Goal: Browse casually: Explore the website without a specific task or goal

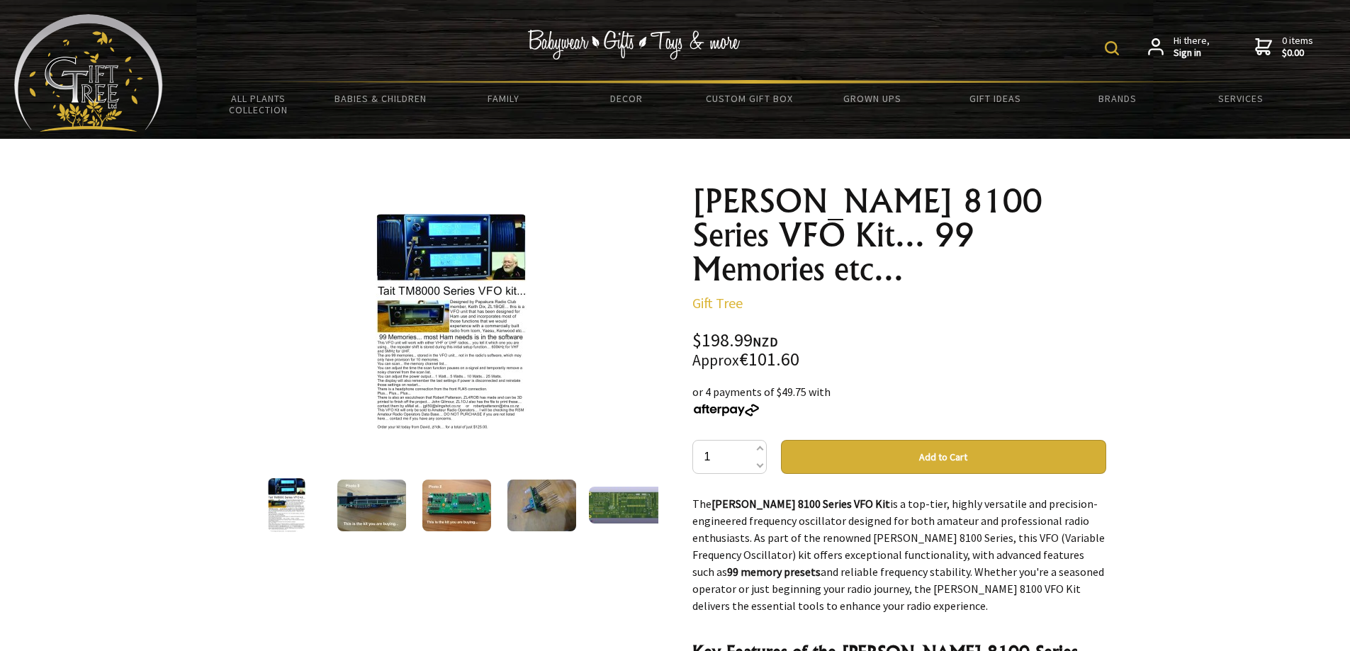
click at [366, 509] on img at bounding box center [371, 506] width 69 height 52
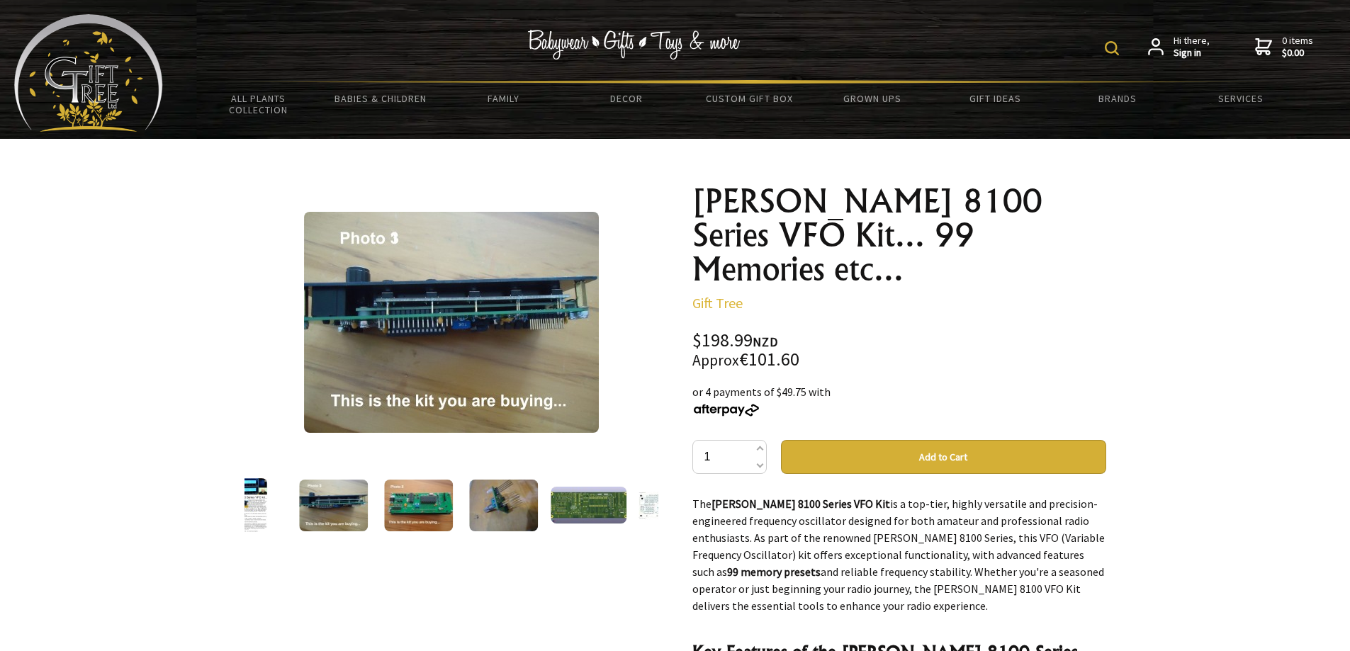
click at [415, 513] on img at bounding box center [418, 506] width 69 height 52
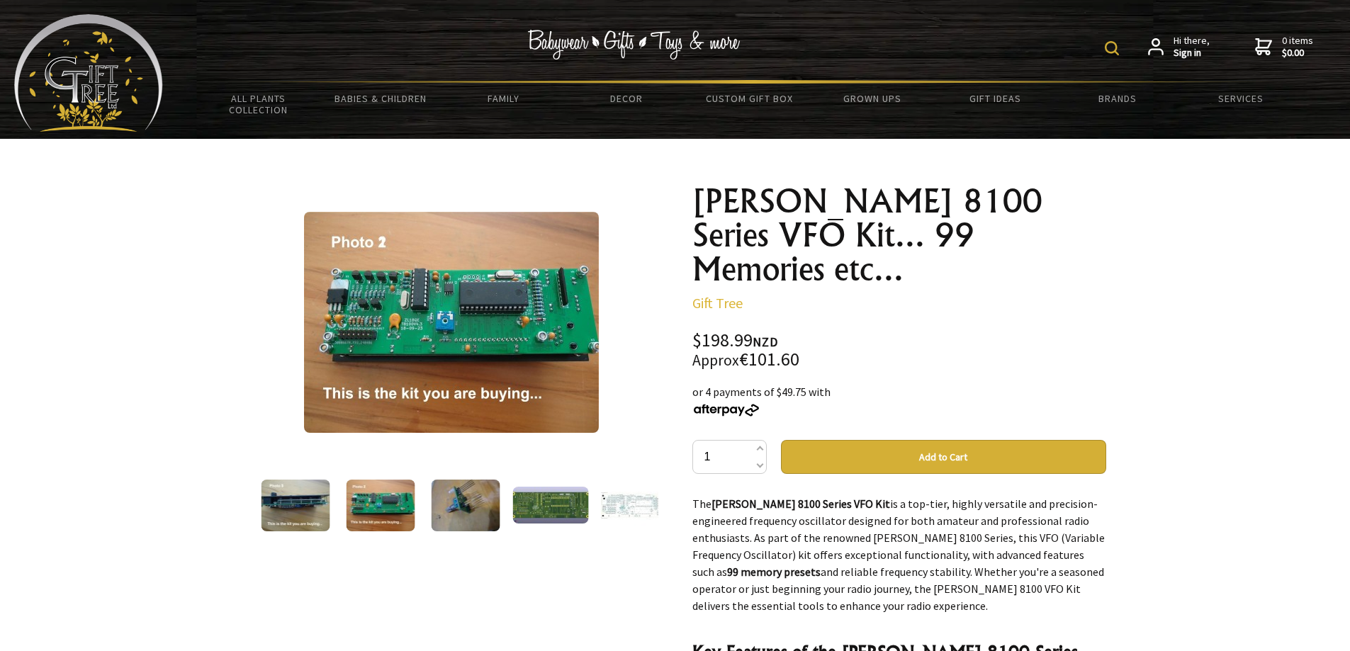
click at [462, 510] on img at bounding box center [466, 506] width 69 height 52
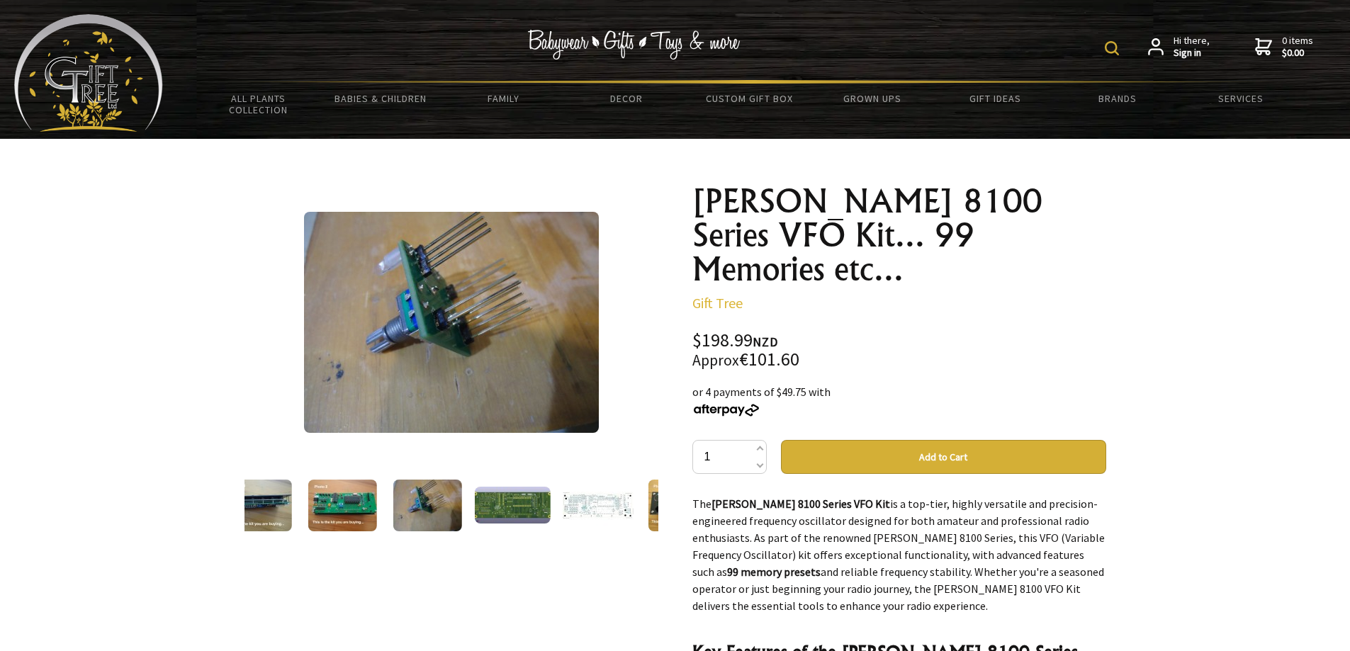
click at [504, 510] on img at bounding box center [512, 505] width 77 height 37
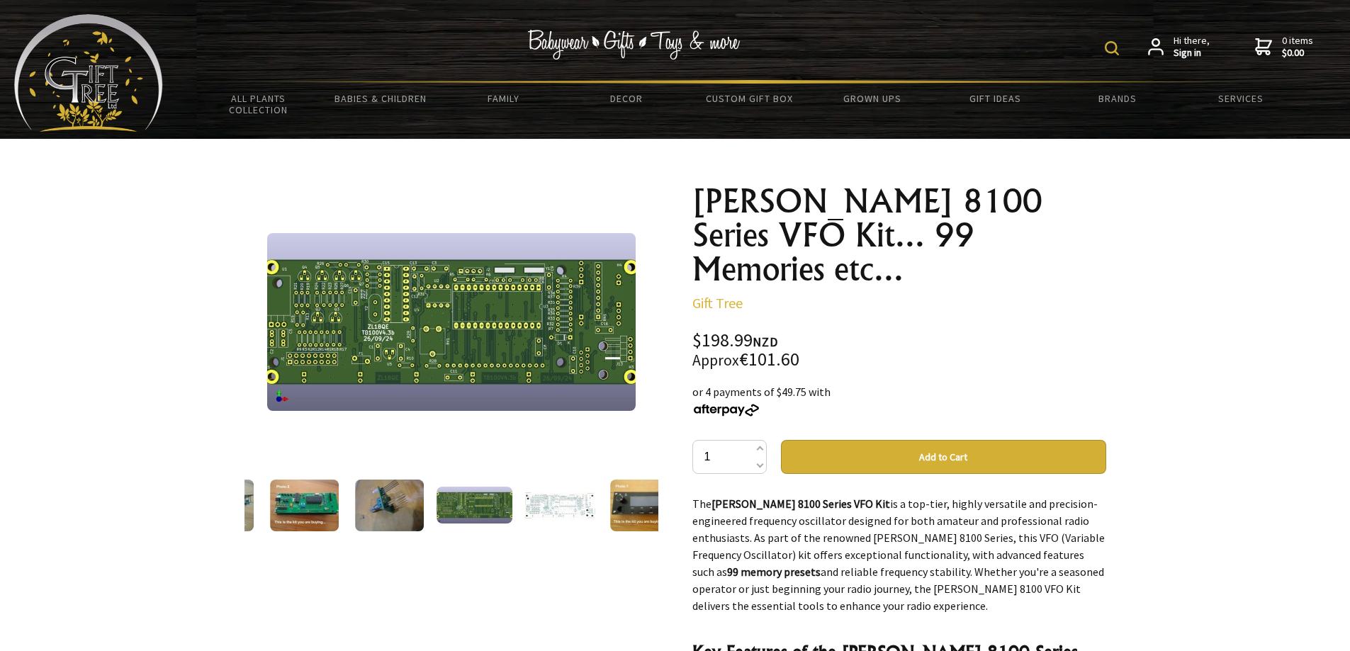
click at [550, 512] on img at bounding box center [560, 506] width 71 height 50
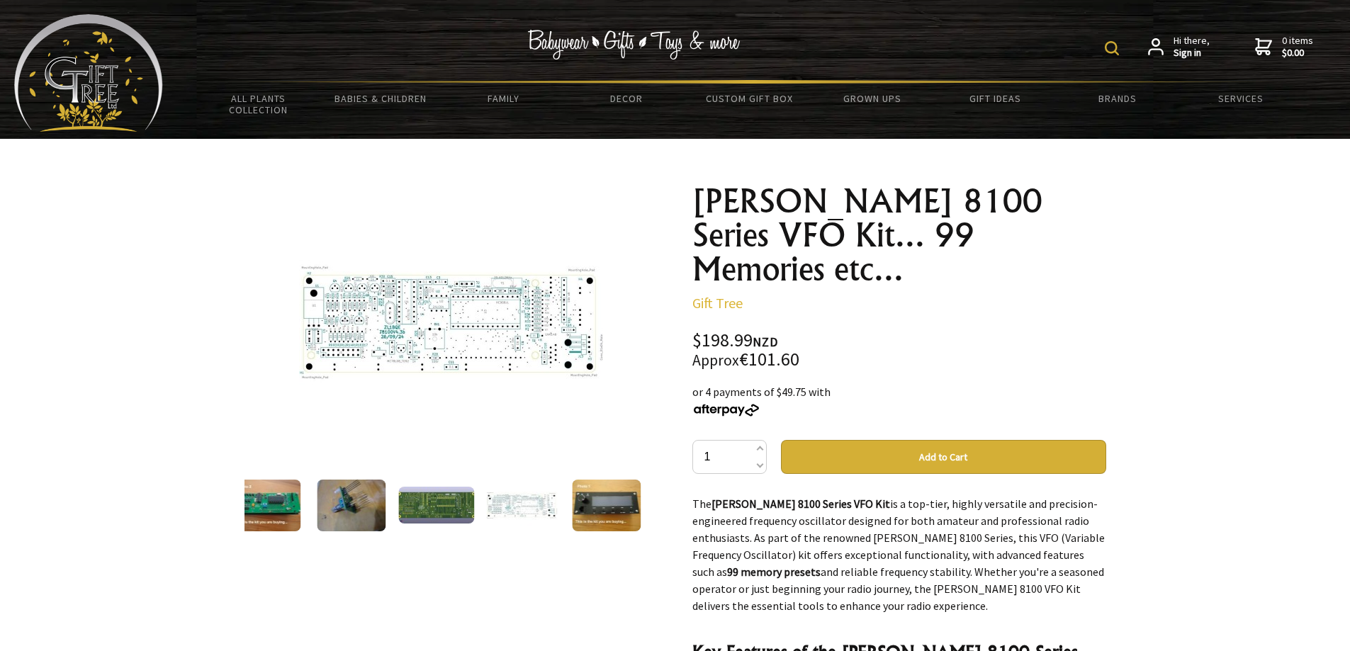
click at [603, 501] on img at bounding box center [606, 506] width 69 height 52
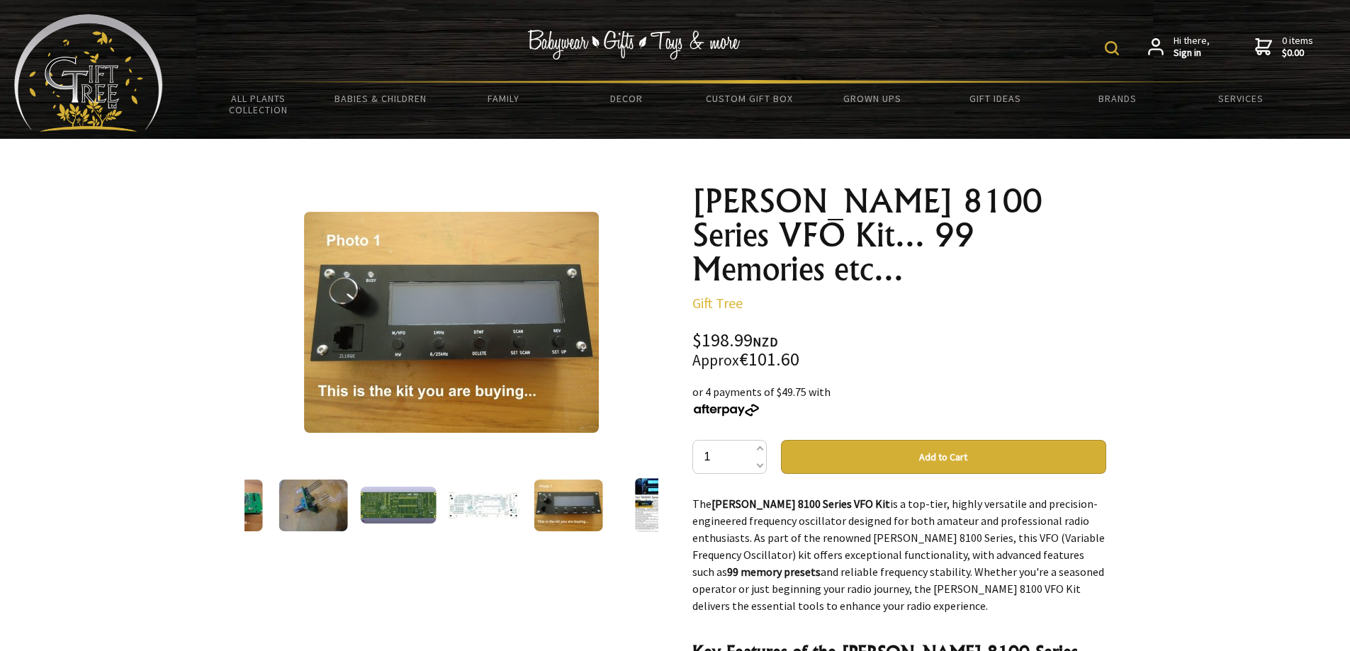
click at [494, 323] on img at bounding box center [451, 322] width 295 height 221
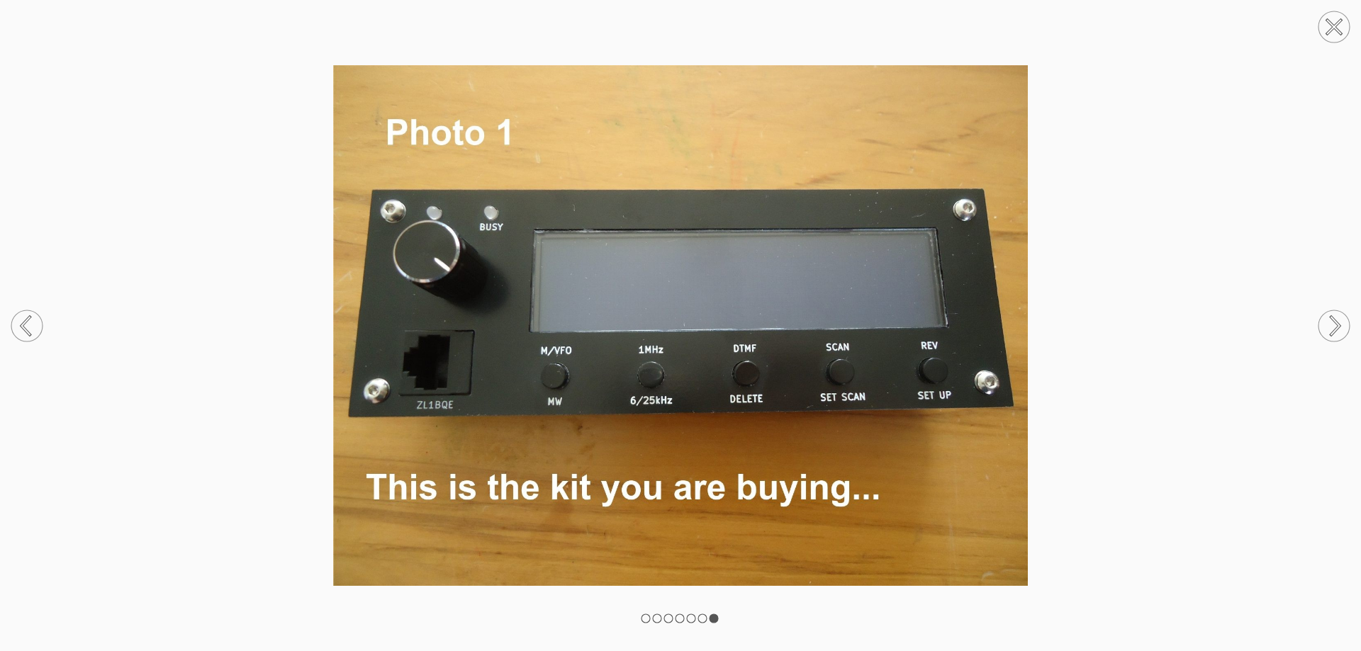
click at [25, 325] on circle at bounding box center [26, 325] width 31 height 31
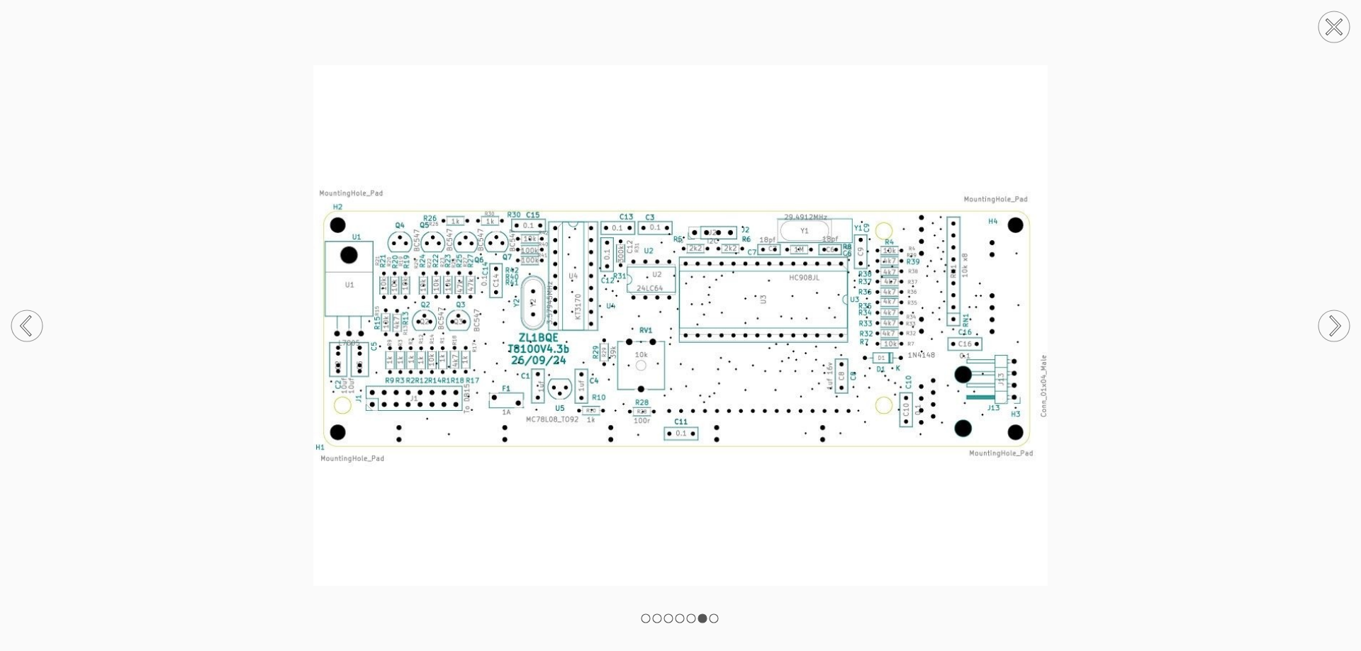
click at [23, 323] on icon at bounding box center [26, 326] width 9 height 18
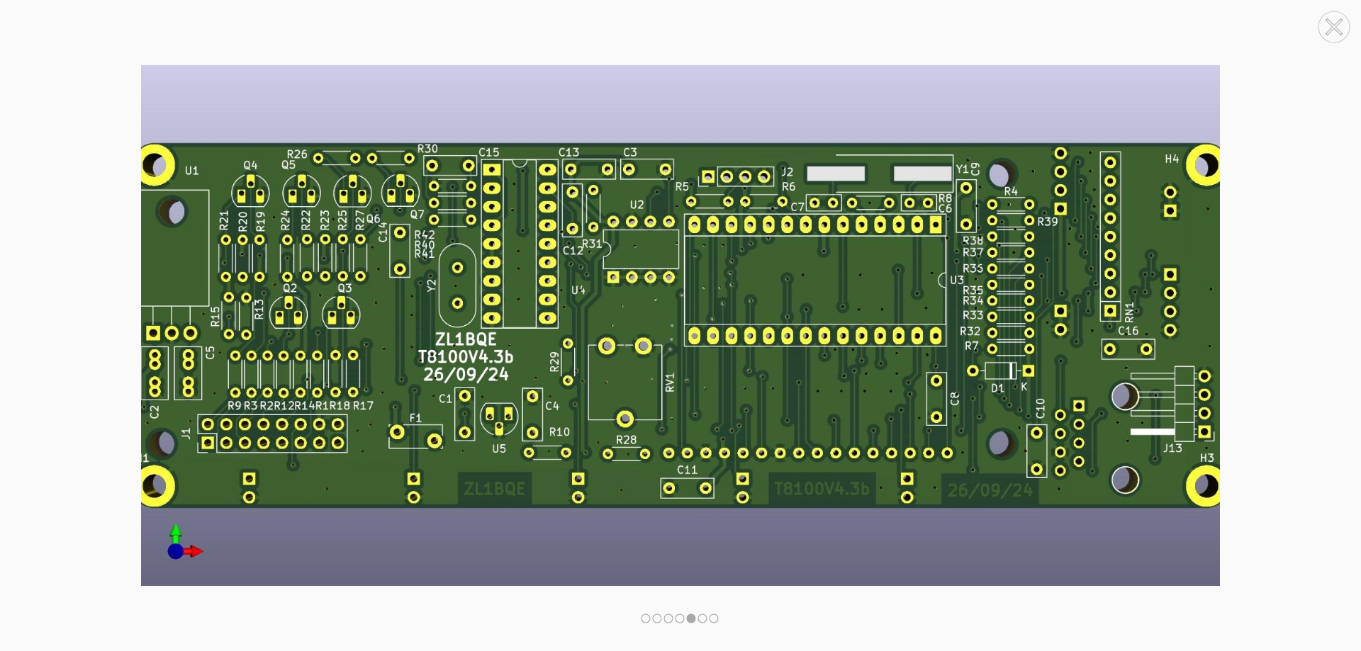
click at [28, 330] on circle at bounding box center [26, 325] width 31 height 31
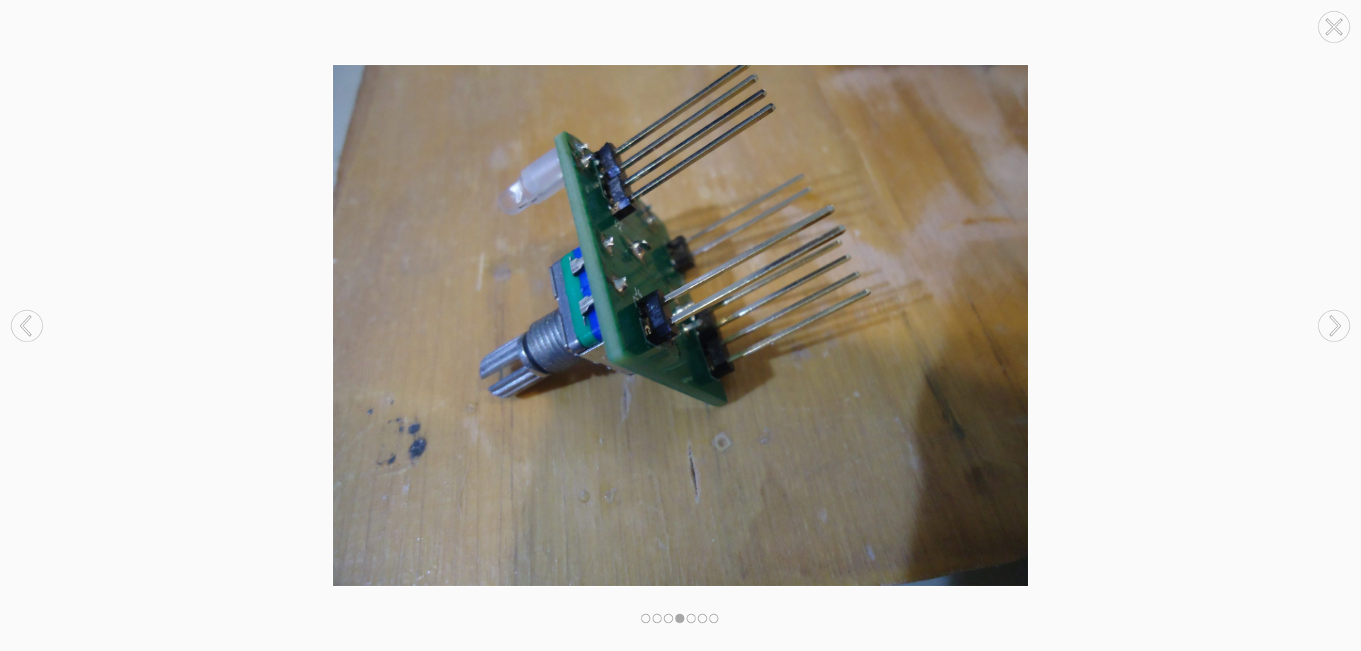
click at [28, 330] on circle at bounding box center [26, 325] width 31 height 31
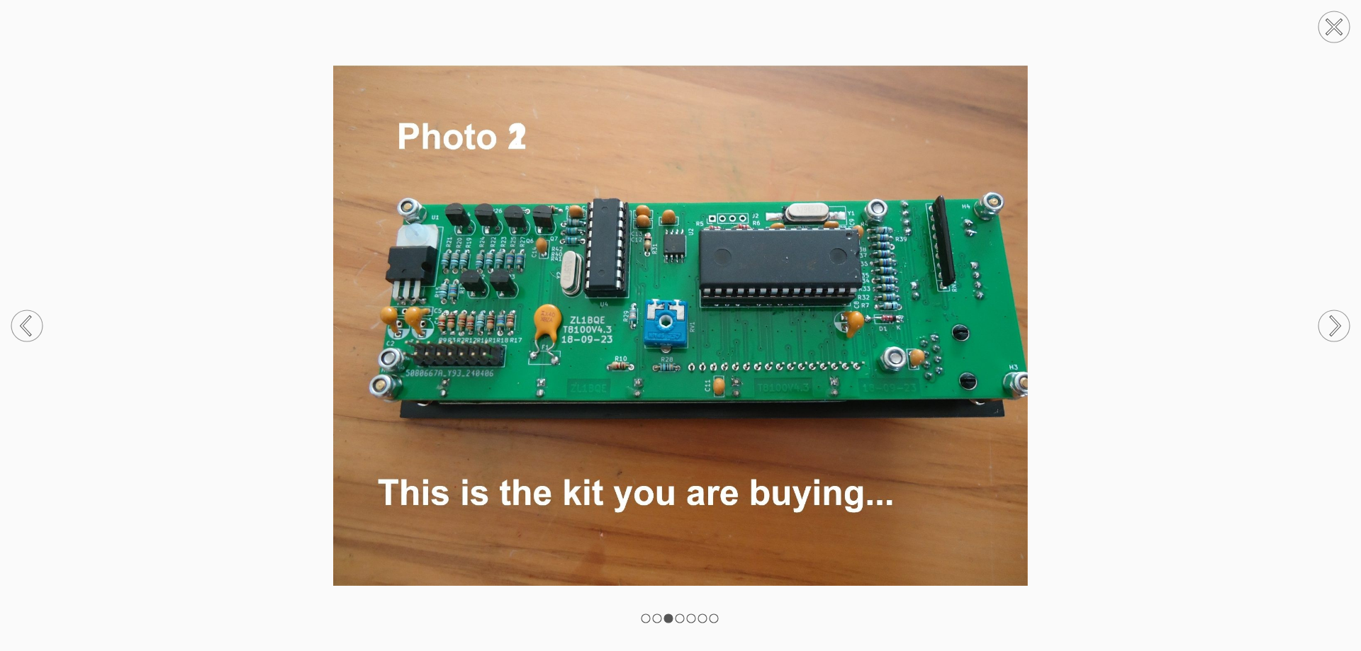
click at [1334, 324] on circle at bounding box center [1334, 325] width 31 height 31
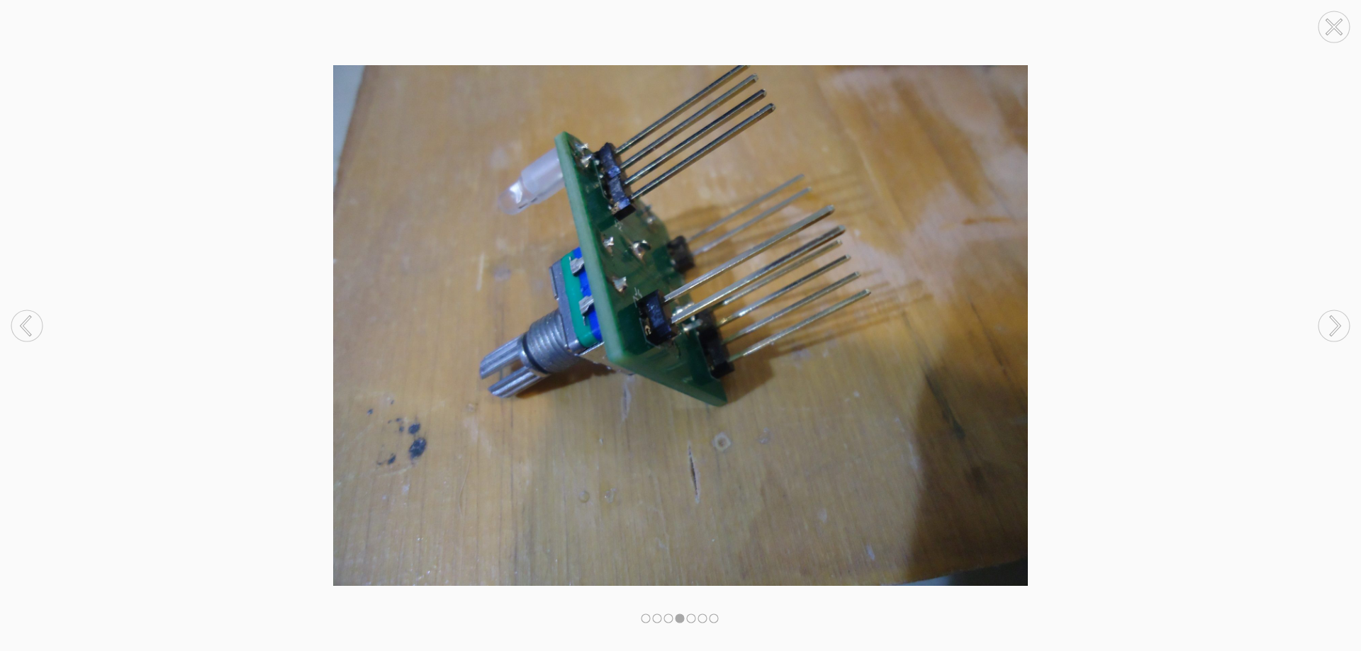
click at [1334, 324] on circle at bounding box center [1334, 325] width 31 height 31
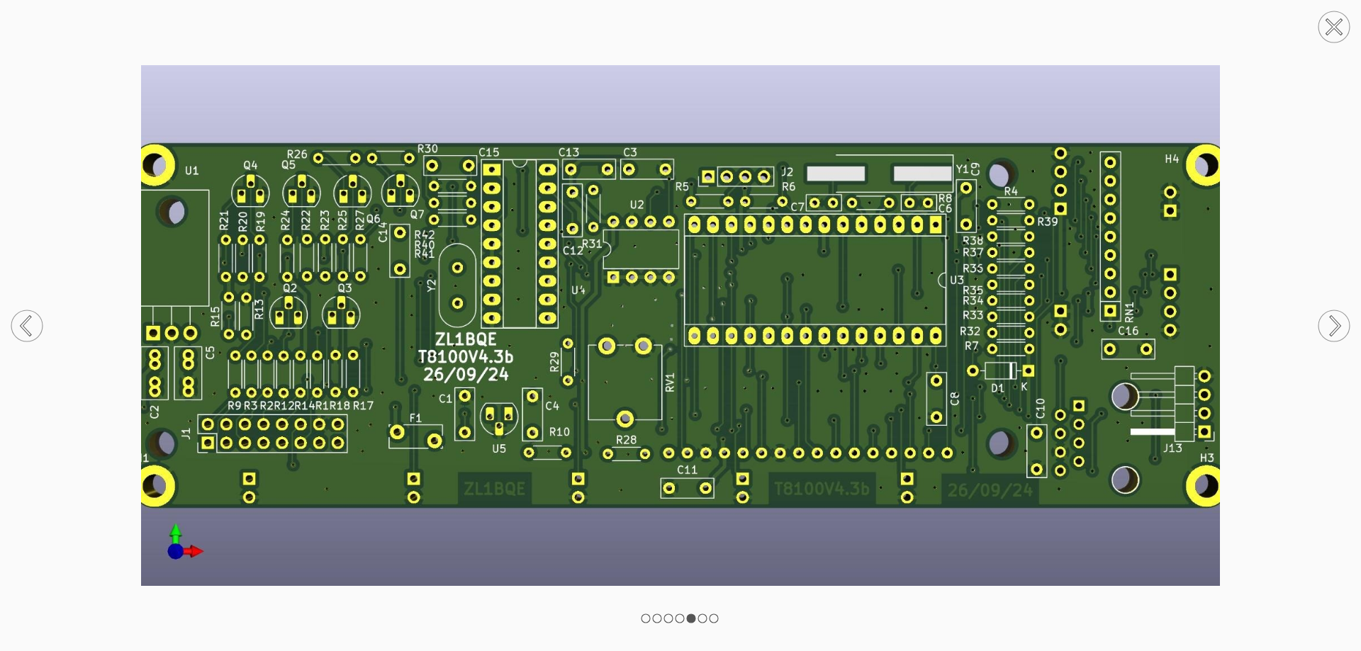
click at [21, 332] on circle at bounding box center [26, 325] width 31 height 31
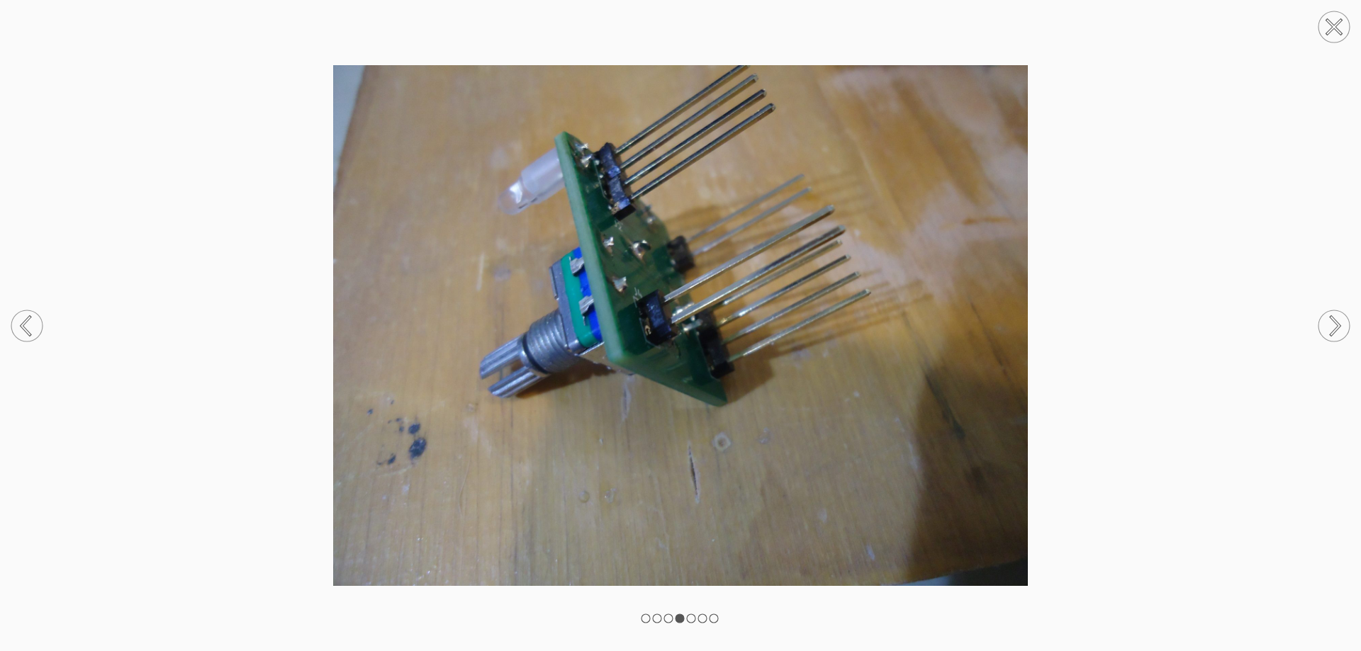
click at [21, 332] on circle at bounding box center [26, 325] width 31 height 31
